Goal: Navigation & Orientation: Find specific page/section

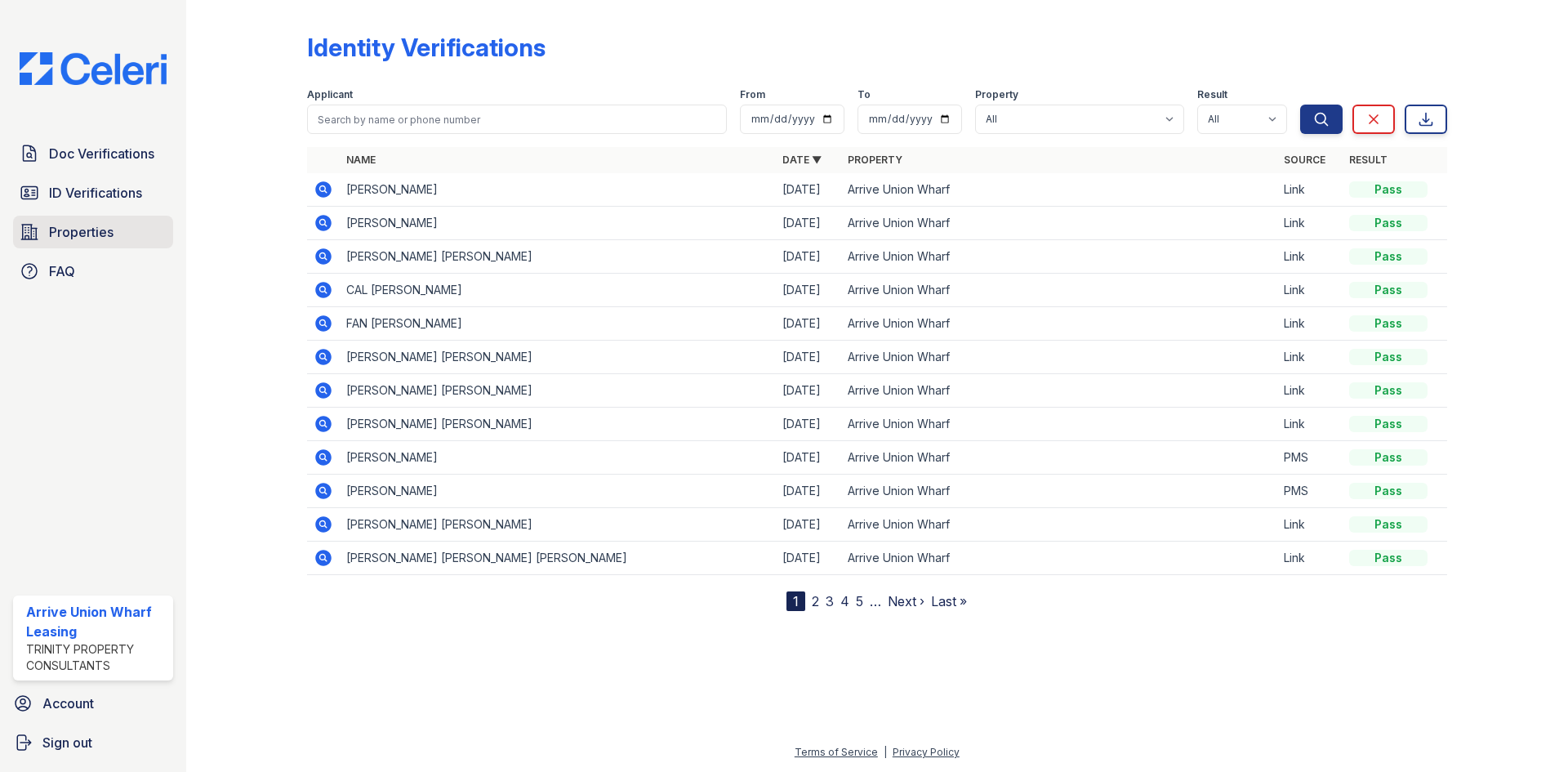
click at [82, 222] on span "Properties" at bounding box center [81, 232] width 65 height 19
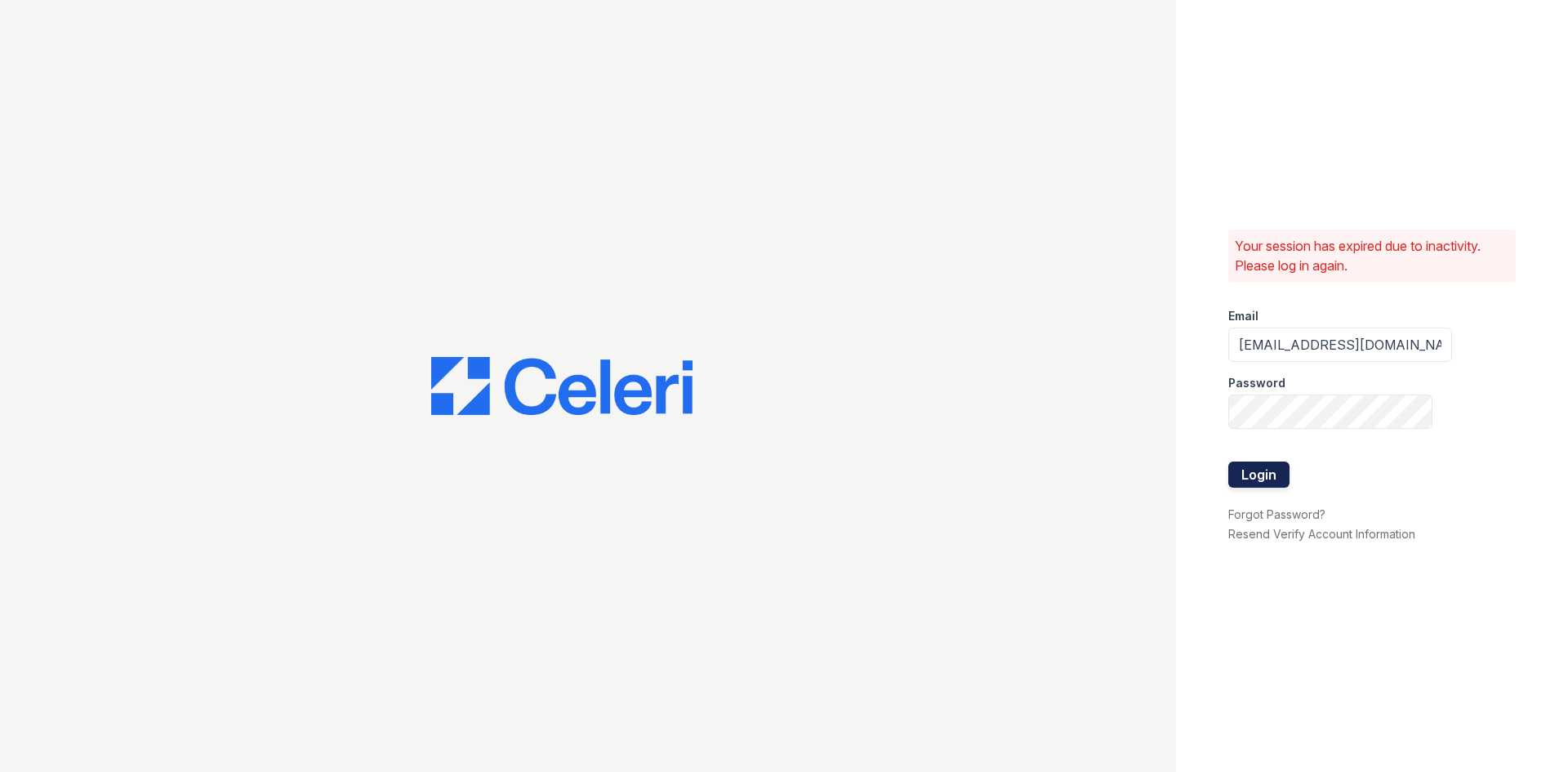
click at [1239, 468] on button "Login" at bounding box center [1259, 474] width 61 height 26
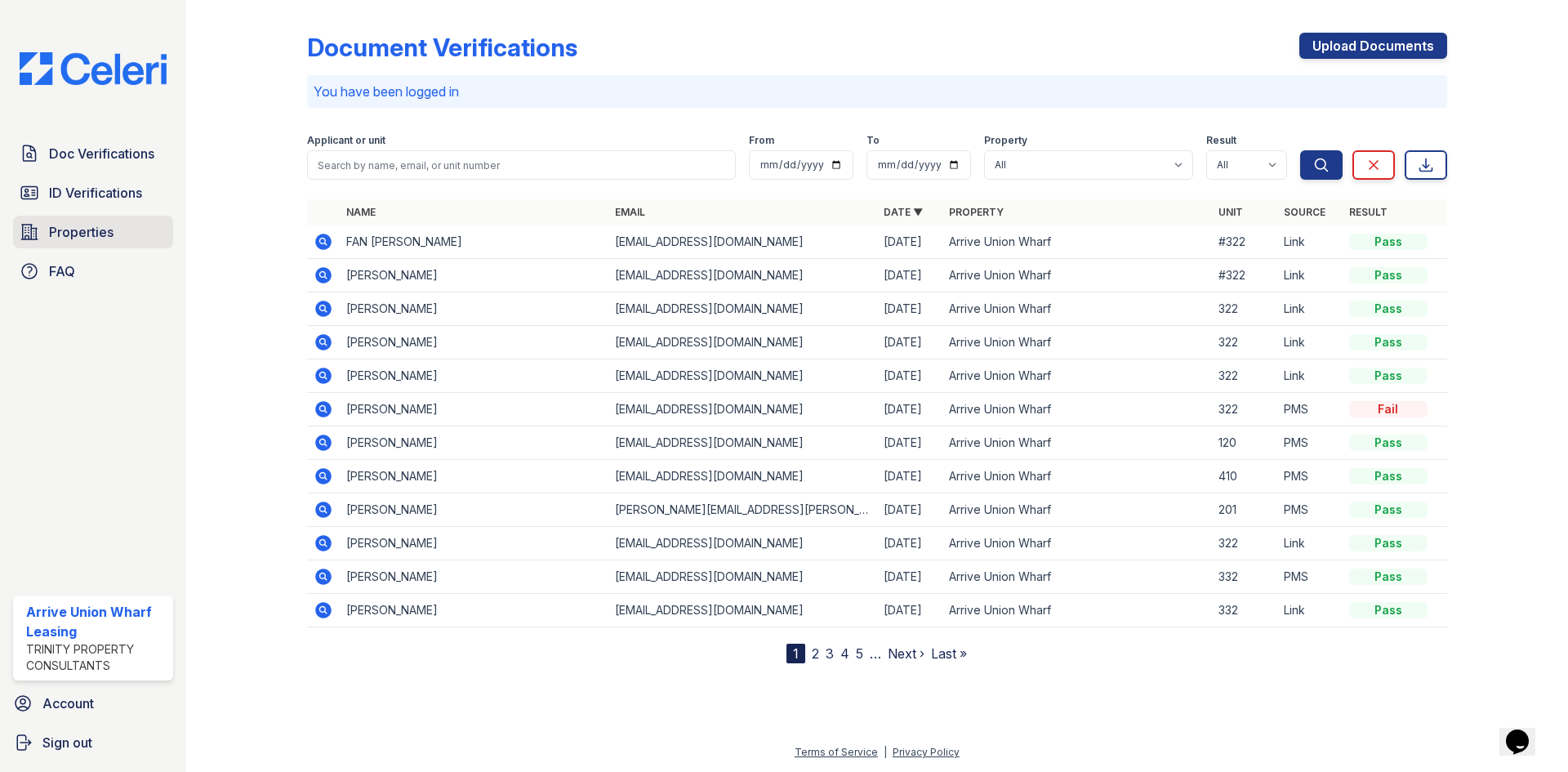
click at [109, 241] on span "Properties" at bounding box center [81, 232] width 65 height 19
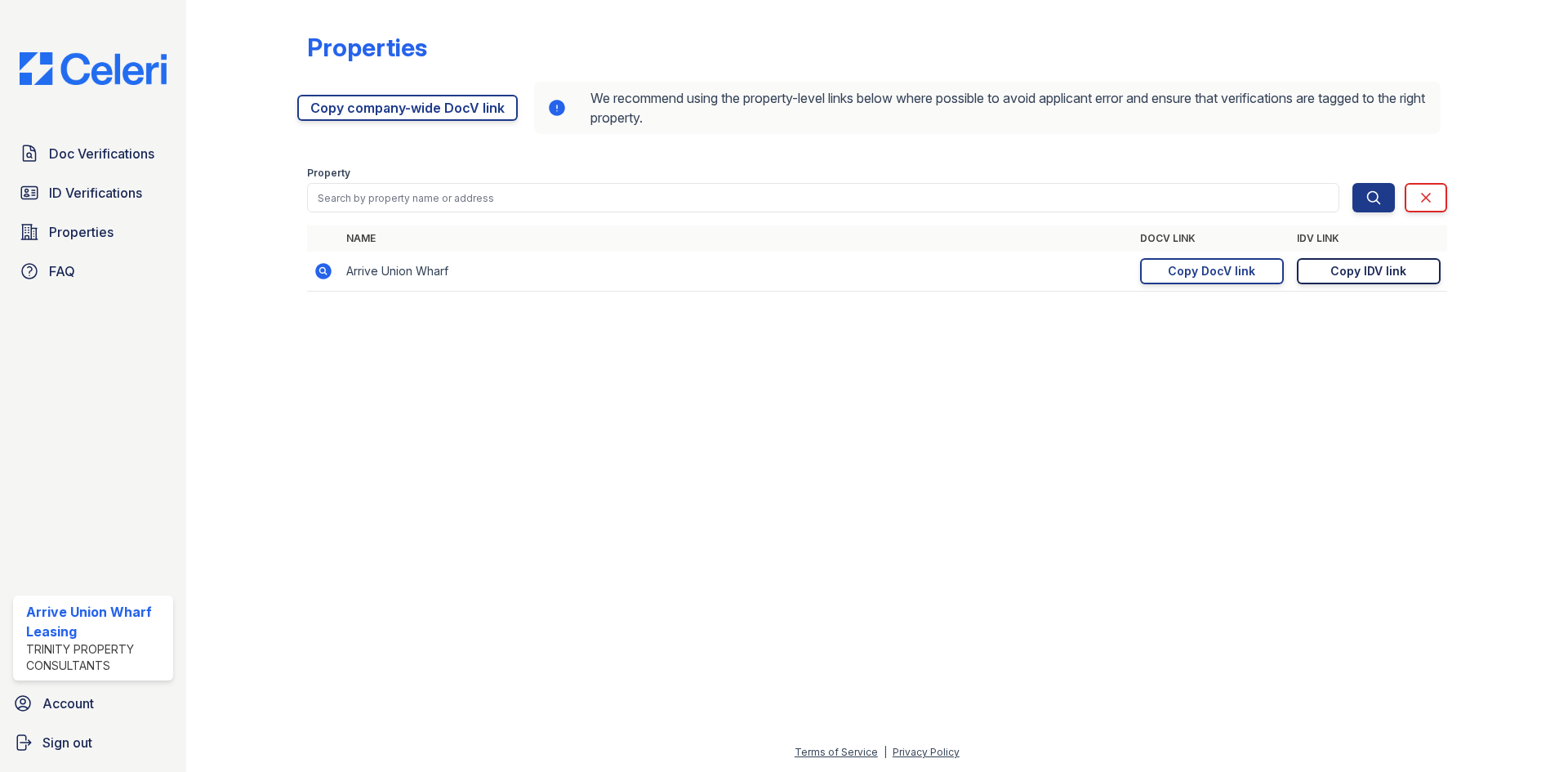
click at [1396, 273] on div "Copy IDV link" at bounding box center [1368, 271] width 76 height 16
